Goal: Transaction & Acquisition: Purchase product/service

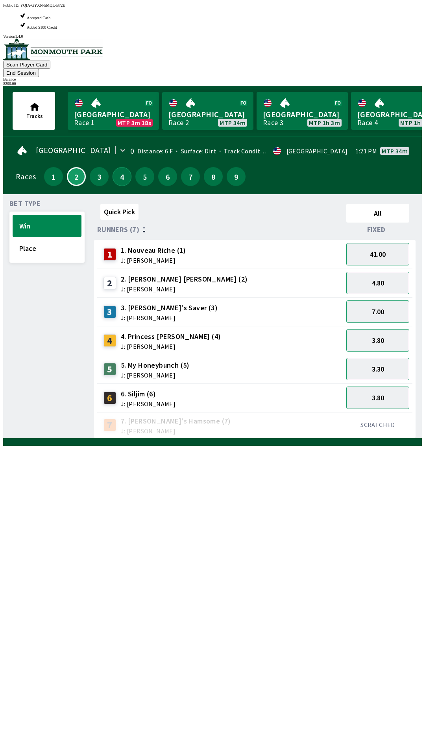
click at [118, 167] on button "4" at bounding box center [121, 176] width 19 height 19
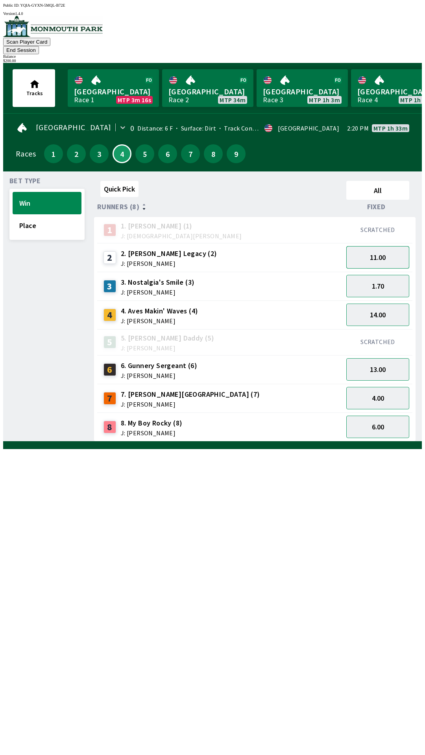
click at [390, 246] on button "11.00" at bounding box center [377, 257] width 63 height 22
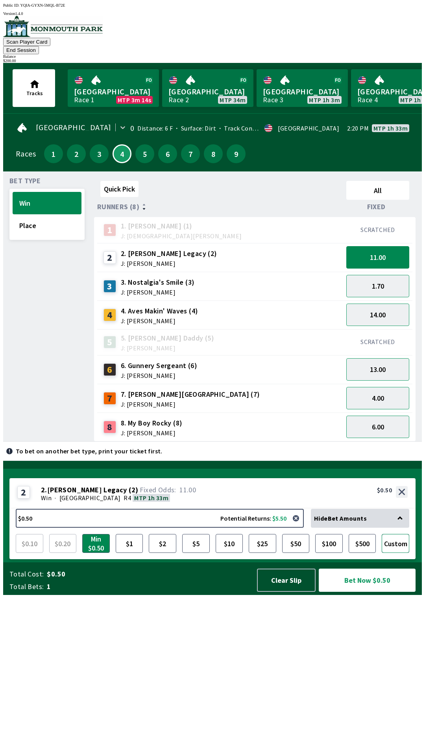
click at [398, 553] on button "Custom" at bounding box center [395, 543] width 28 height 19
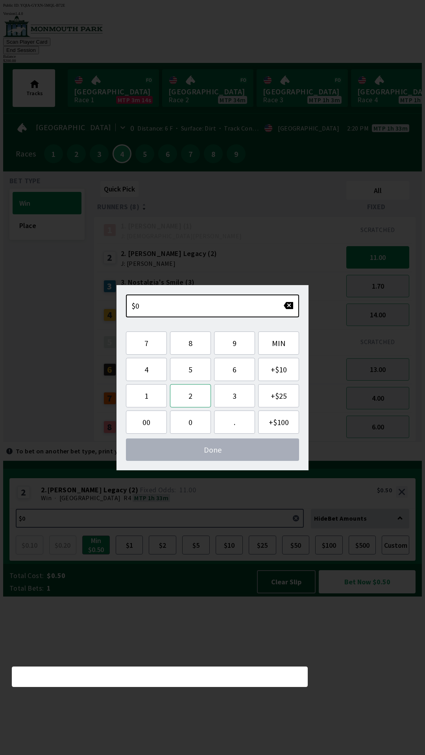
click at [194, 397] on button "2" at bounding box center [190, 395] width 41 height 23
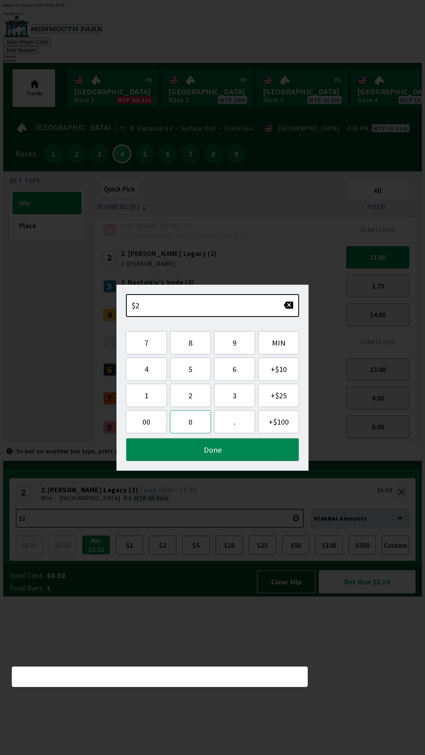
click at [191, 421] on button "0" at bounding box center [190, 421] width 41 height 23
click at [190, 425] on button "0" at bounding box center [190, 421] width 41 height 23
click at [227, 414] on button "." at bounding box center [234, 421] width 41 height 23
click at [208, 450] on button "Done" at bounding box center [212, 449] width 173 height 23
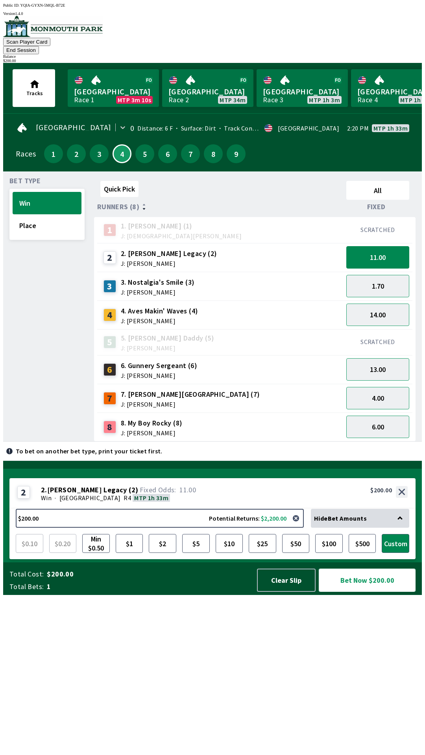
click at [357, 592] on button "Bet Now $200.00" at bounding box center [366, 579] width 97 height 23
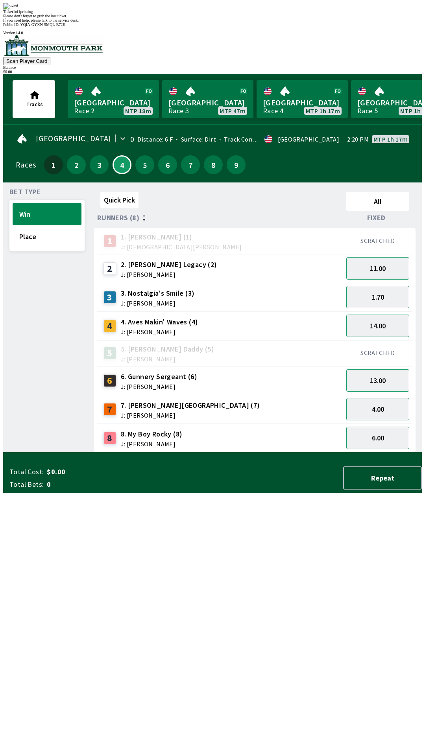
click at [252, 452] on div "Quick Pick All Runners (8) Fixed 1 1. [PERSON_NAME] (1) J: [DEMOGRAPHIC_DATA][P…" at bounding box center [257, 321] width 327 height 264
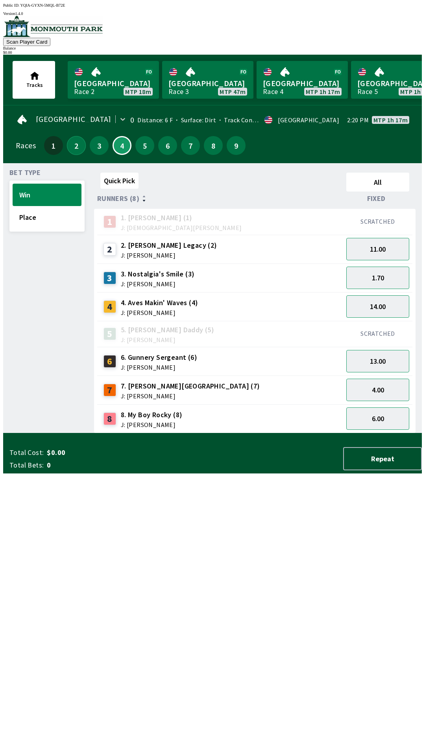
click at [74, 147] on button "2" at bounding box center [76, 145] width 19 height 19
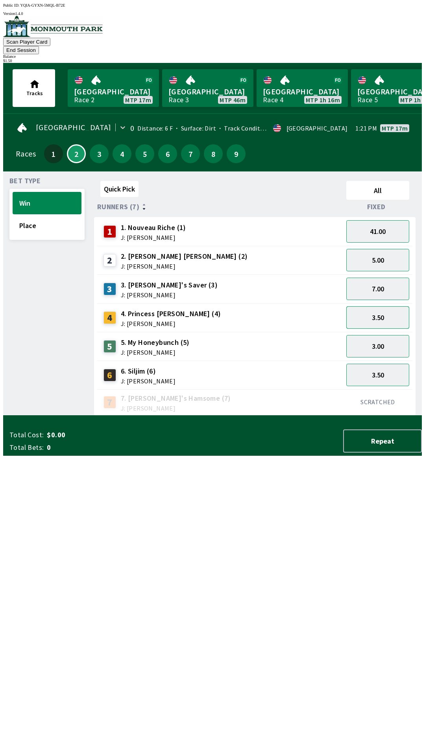
click at [383, 309] on button "3.50" at bounding box center [377, 317] width 63 height 22
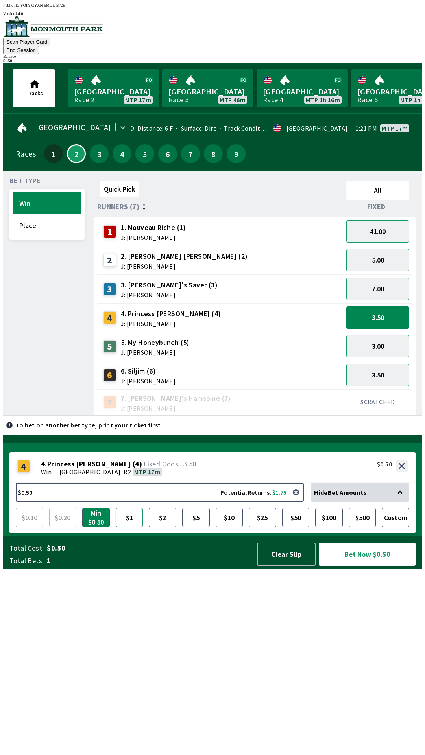
click at [130, 527] on button "$1" at bounding box center [130, 517] width 28 height 19
click at [371, 566] on button "Bet Now $1.00" at bounding box center [366, 554] width 97 height 23
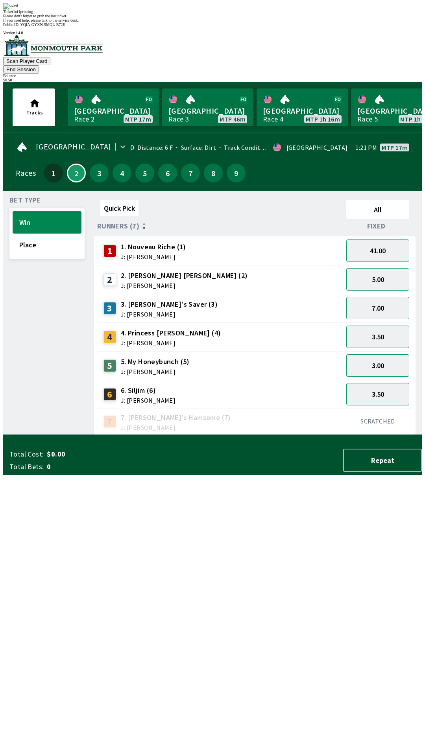
click at [239, 435] on div "Quick Pick All Runners (7) Fixed 1 1. Nouveau Riche (1) J: [PERSON_NAME] 41.00 …" at bounding box center [257, 316] width 327 height 238
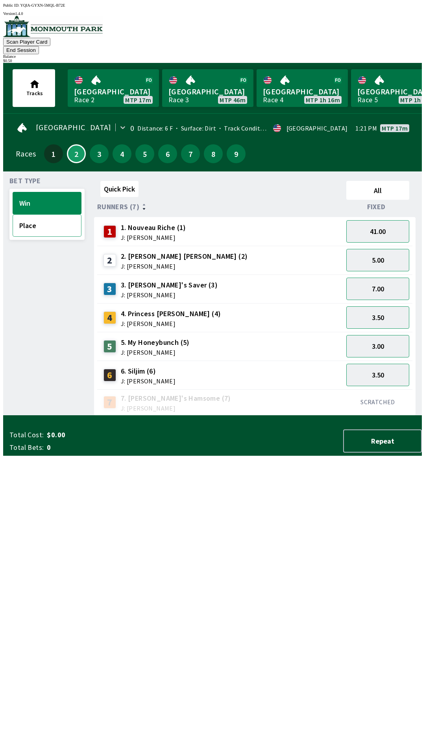
click at [45, 216] on button "Place" at bounding box center [47, 225] width 69 height 22
click at [380, 364] on button "1.80" at bounding box center [377, 375] width 63 height 22
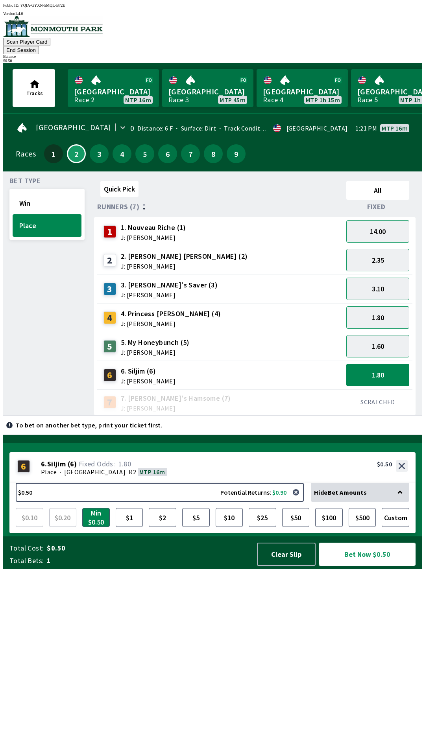
click at [371, 566] on button "Bet Now $0.50" at bounding box center [366, 554] width 97 height 23
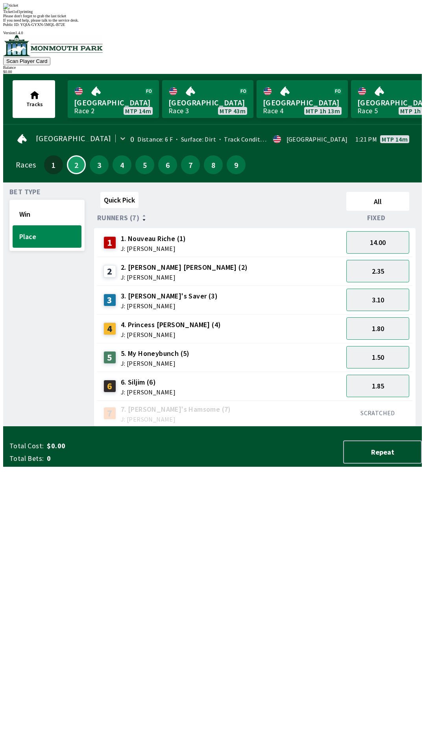
click at [324, 427] on div "Quick Pick All Runners (7) Fixed 1 1. Nouveau Riche (1) J: [PERSON_NAME] 14.00 …" at bounding box center [257, 308] width 327 height 238
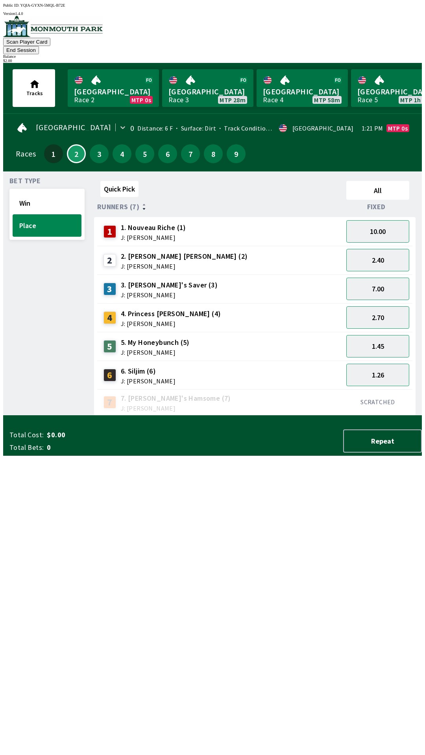
click at [171, 280] on div "3. [PERSON_NAME]'s Saver (3) J: [PERSON_NAME]" at bounding box center [169, 289] width 97 height 18
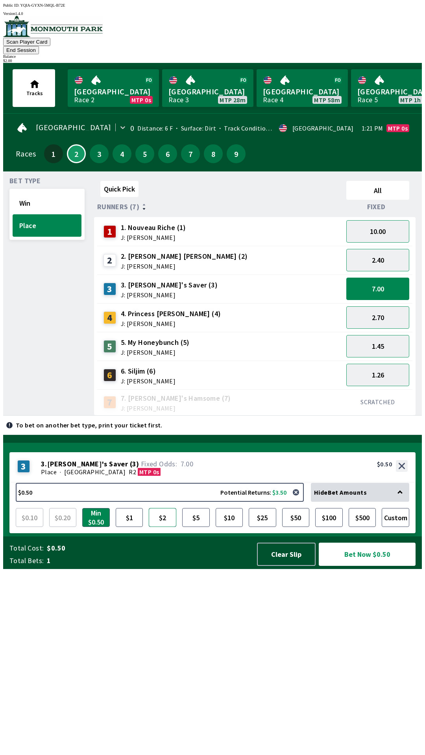
click at [164, 527] on button "$2" at bounding box center [163, 517] width 28 height 19
click at [366, 566] on button "Bet Now $2.00" at bounding box center [366, 554] width 97 height 23
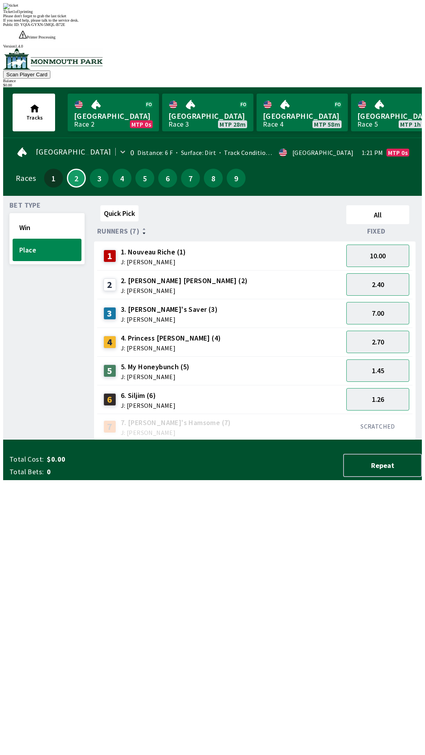
click at [316, 440] on div "Quick Pick All Runners (7) Fixed 1 1. Nouveau Riche (1) J: [PERSON_NAME] 10.00 …" at bounding box center [257, 321] width 327 height 238
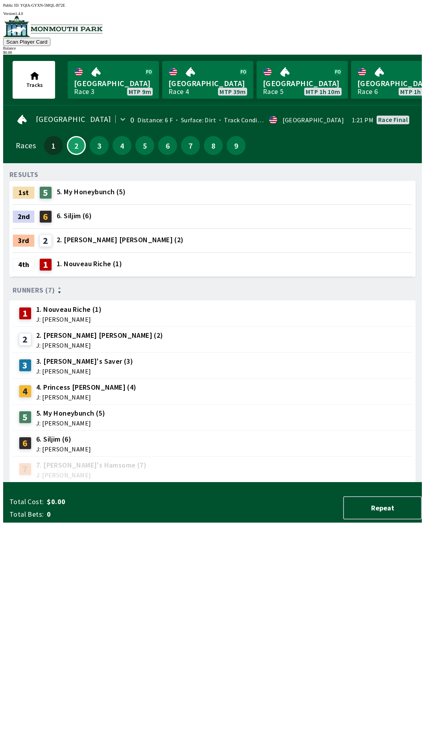
click at [266, 482] on div "RESULTS 1st 5 5. My Honeybunch (5) 2nd 6 6. Siljim (6) 3rd 2 2. [PERSON_NAME] […" at bounding box center [215, 325] width 412 height 313
click at [111, 84] on link "Monmouth Park Race 3 MTP 9m" at bounding box center [113, 80] width 91 height 38
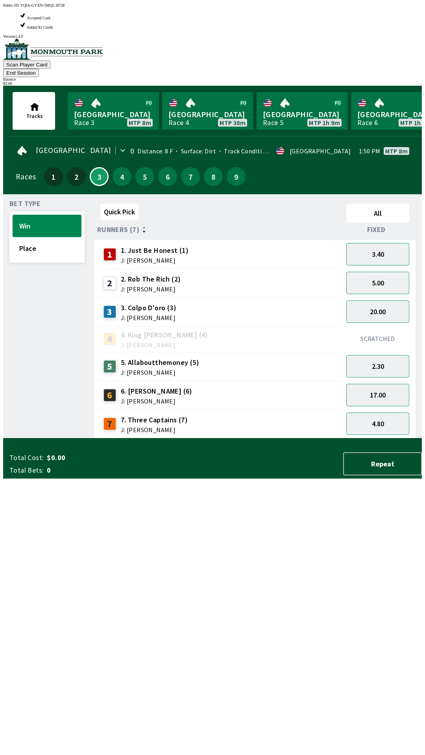
click at [181, 273] on div "2 2. [PERSON_NAME] The Rich (2) J: [PERSON_NAME]" at bounding box center [219, 283] width 239 height 20
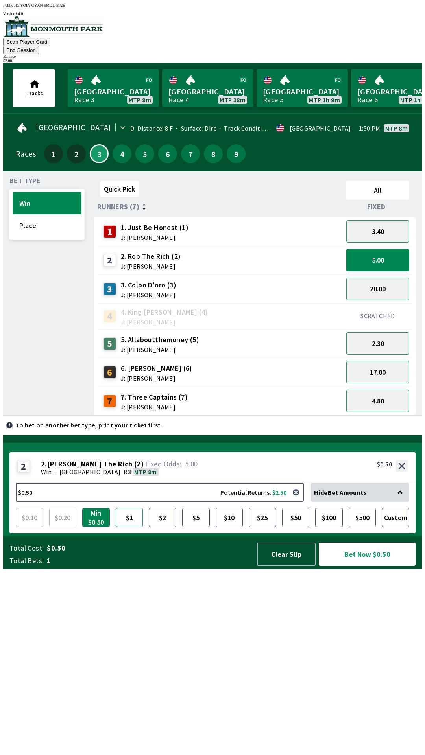
click at [129, 527] on button "$1" at bounding box center [130, 517] width 28 height 19
click at [367, 566] on button "Bet Now $1.00" at bounding box center [366, 554] width 97 height 23
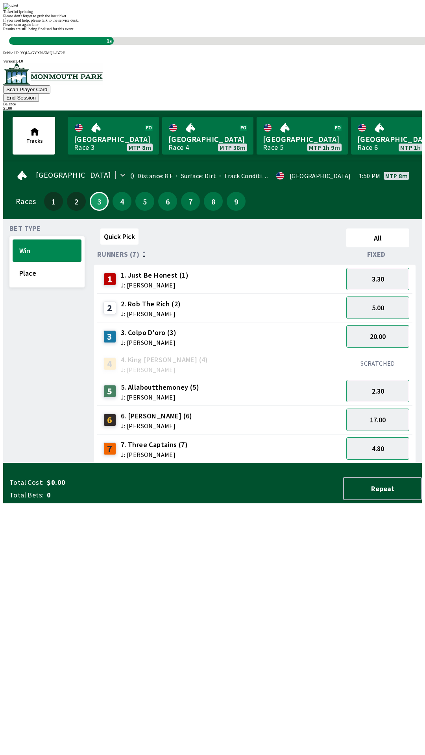
click at [321, 463] on div "Quick Pick All Runners (7) Fixed 1 1. Just Be Honest (1) J: [PERSON_NAME] 3.30 …" at bounding box center [257, 344] width 327 height 238
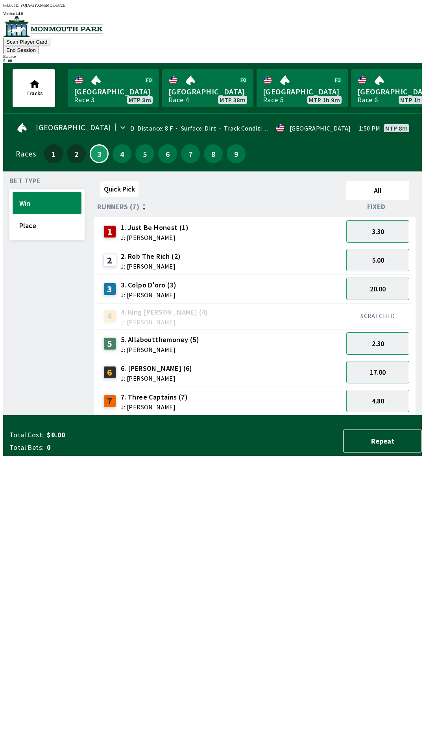
click at [188, 335] on div "5. [PERSON_NAME] (5) J: [PERSON_NAME]" at bounding box center [160, 344] width 78 height 18
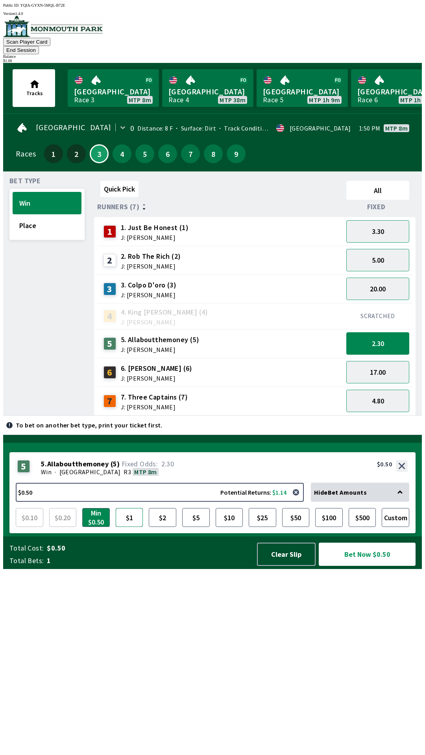
click at [129, 527] on button "$1" at bounding box center [130, 517] width 28 height 19
click at [357, 566] on button "Bet Now $1.00" at bounding box center [366, 554] width 97 height 23
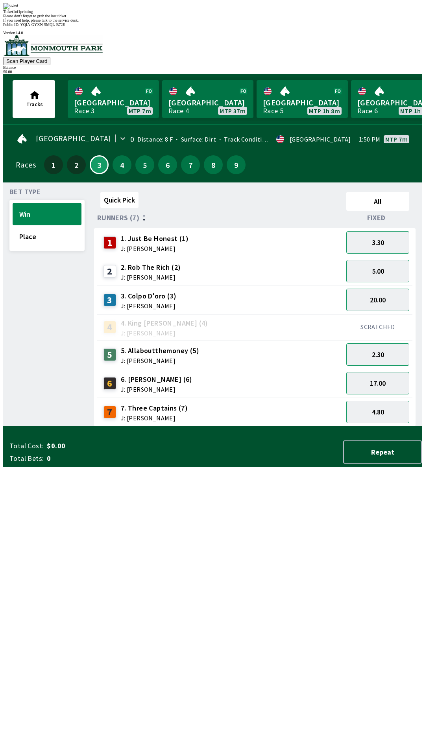
click at [332, 427] on div "Quick Pick All Runners (7) Fixed 1 1. Just Be Honest (1) J: [PERSON_NAME] 3.30 …" at bounding box center [257, 308] width 327 height 238
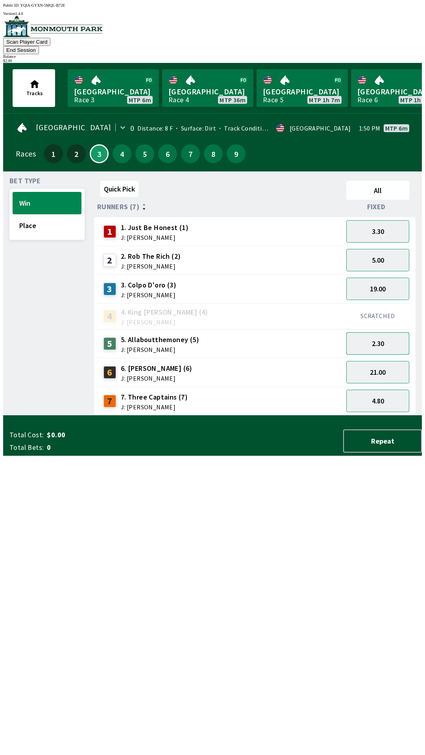
click at [386, 337] on button "2.30" at bounding box center [377, 343] width 63 height 22
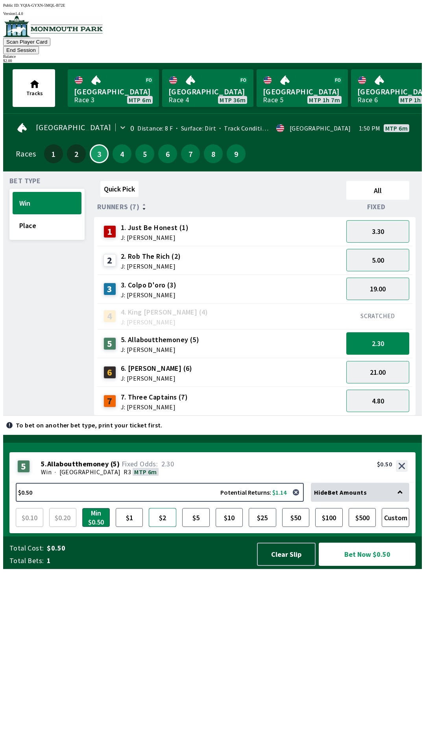
click at [164, 527] on button "$2" at bounding box center [163, 517] width 28 height 19
click at [371, 566] on button "Bet Now $2.00" at bounding box center [366, 554] width 97 height 23
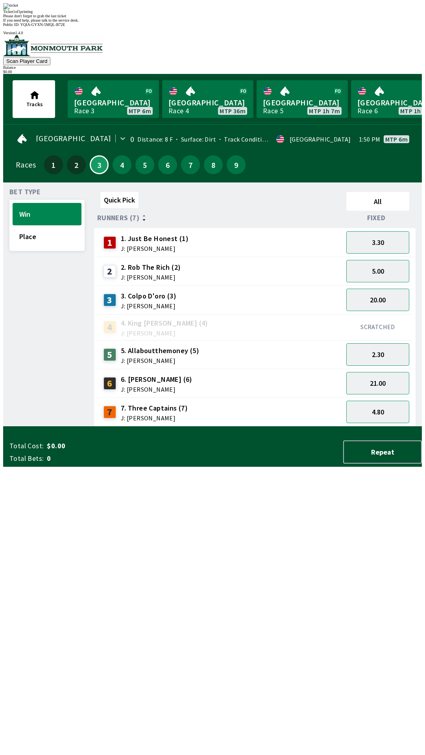
click at [360, 427] on div "Quick Pick All Runners (7) Fixed 1 1. Just Be Honest (1) J: [PERSON_NAME] 3.30 …" at bounding box center [257, 308] width 327 height 238
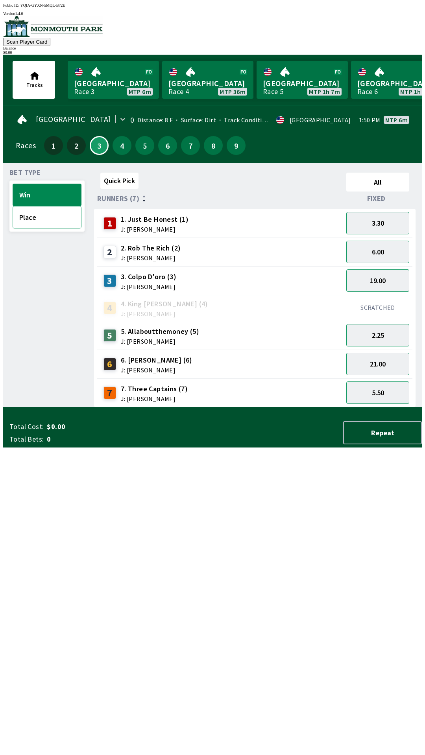
click at [22, 221] on button "Place" at bounding box center [47, 217] width 69 height 22
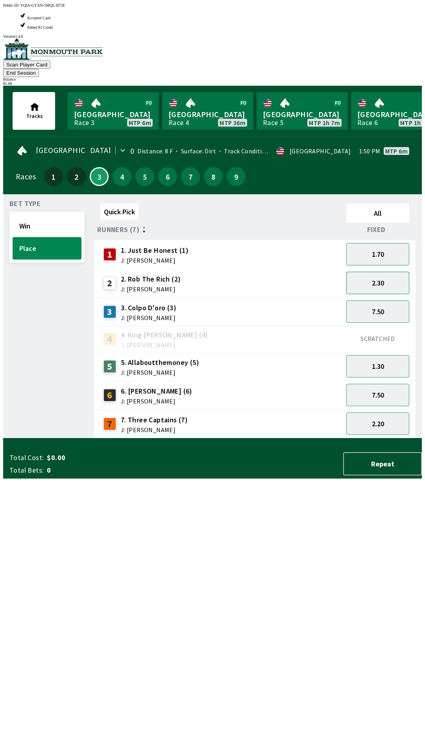
click at [383, 272] on button "2.30" at bounding box center [377, 283] width 63 height 22
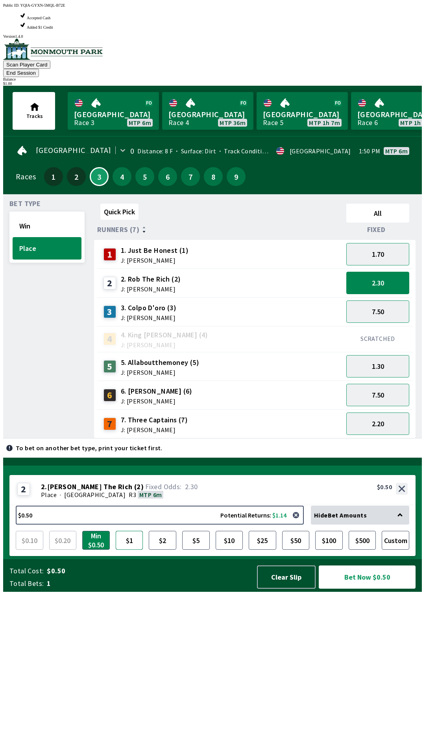
click at [135, 550] on button "$1" at bounding box center [130, 540] width 28 height 19
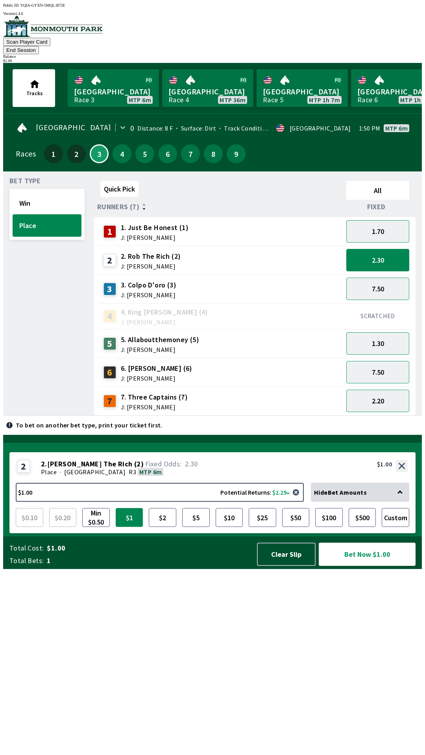
click at [129, 527] on button "$1" at bounding box center [130, 517] width 28 height 19
click at [378, 566] on button "Bet Now $1.00" at bounding box center [366, 554] width 97 height 23
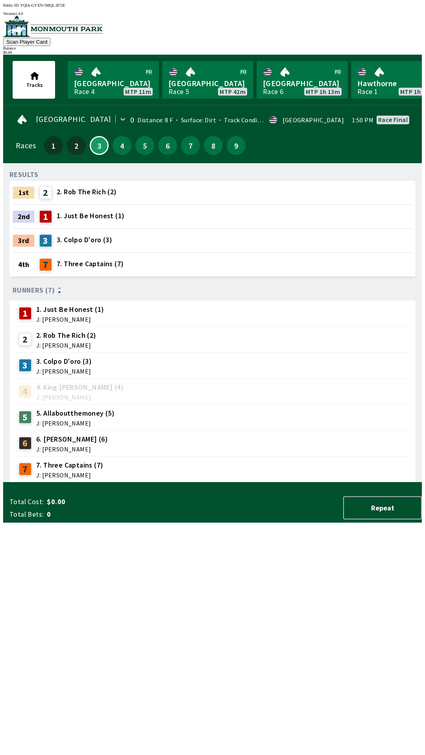
click at [53, 482] on div "RESULTS 1st 2 2. [PERSON_NAME] The Rich (2) 2nd 1 1. Just Be Honest (1) 3rd 3 3…" at bounding box center [215, 325] width 412 height 313
